Goal: Task Accomplishment & Management: Use online tool/utility

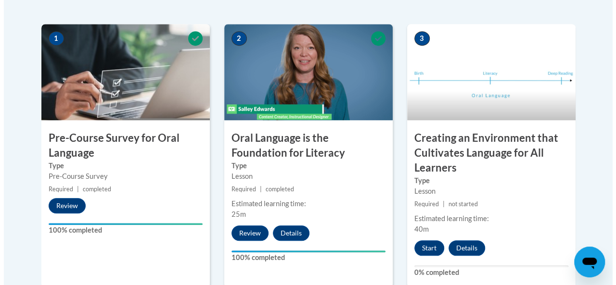
scroll to position [323, 0]
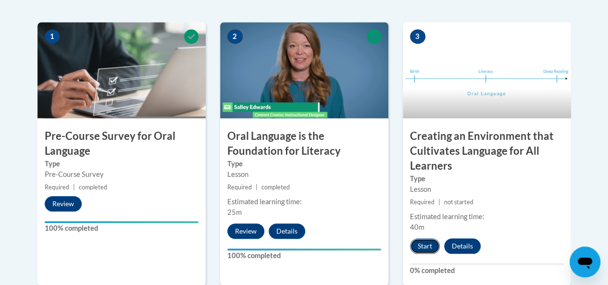
click at [426, 244] on button "Start" at bounding box center [425, 246] width 30 height 15
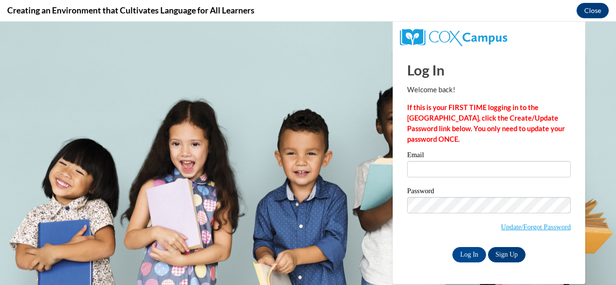
type input "[EMAIL_ADDRESS][DOMAIN_NAME]"
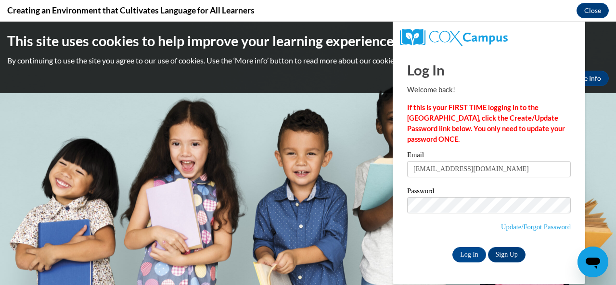
scroll to position [0, 0]
click at [468, 260] on input "Log In" at bounding box center [469, 254] width 34 height 15
